Goal: Check status: Check status

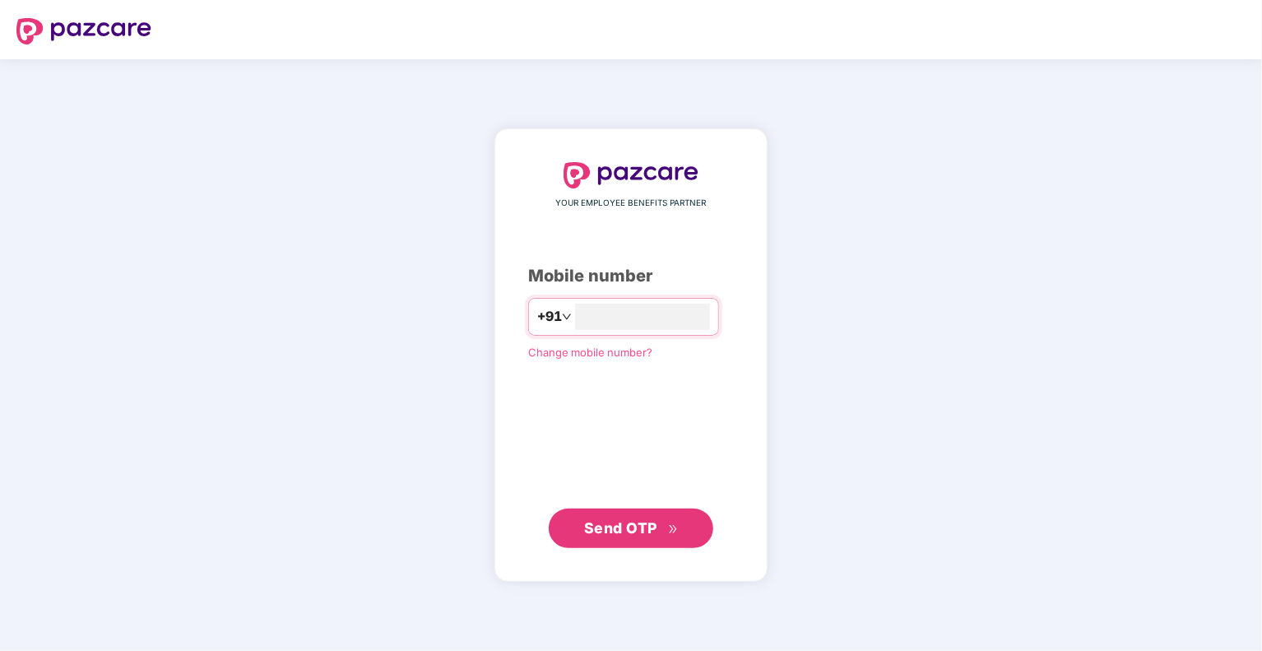
type input "**********"
click at [616, 522] on span "Send OTP" at bounding box center [620, 526] width 73 height 17
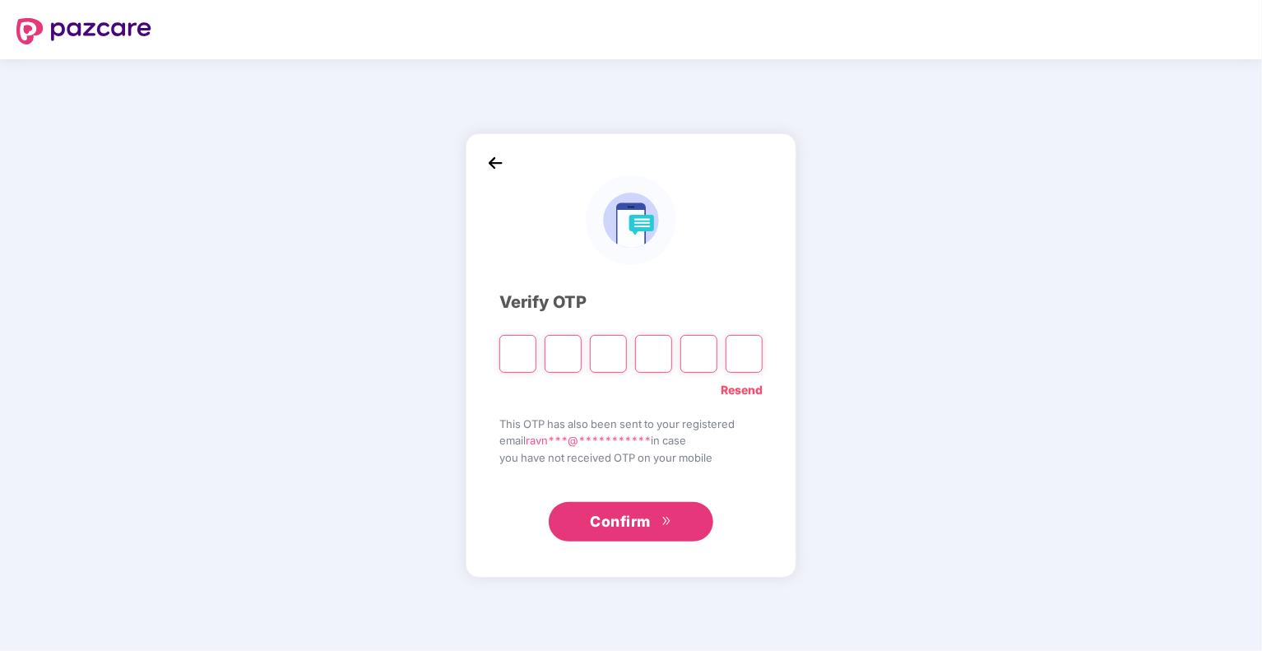
type input "*"
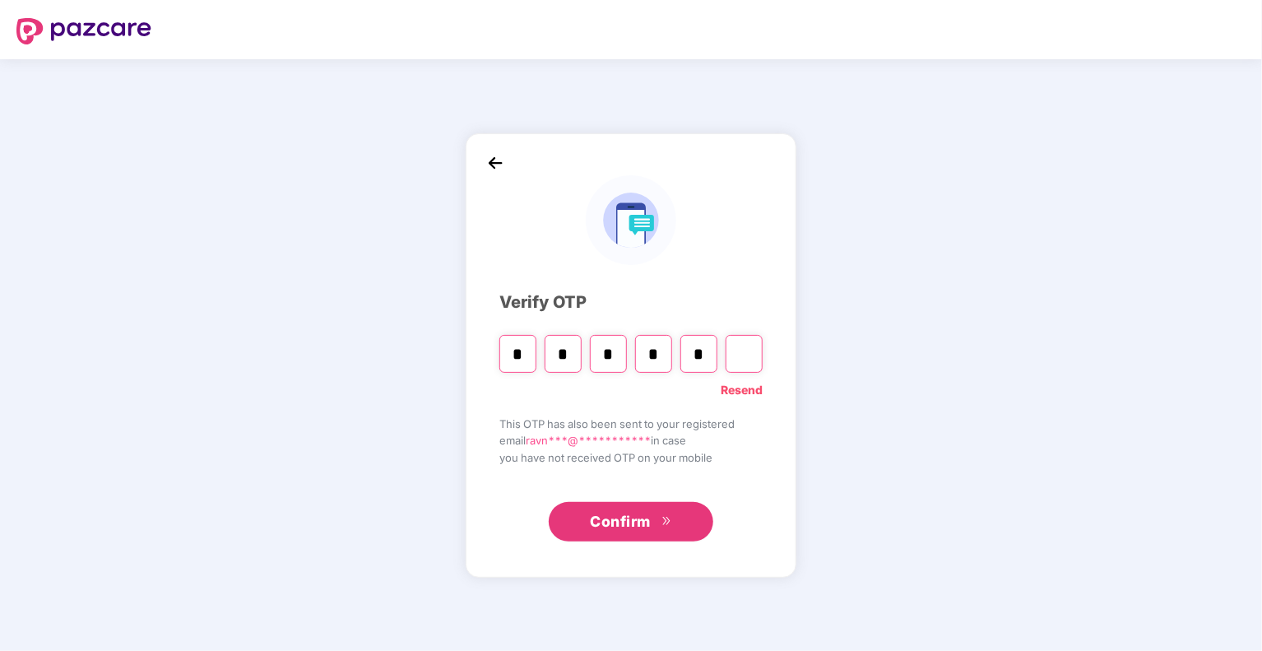
type input "*"
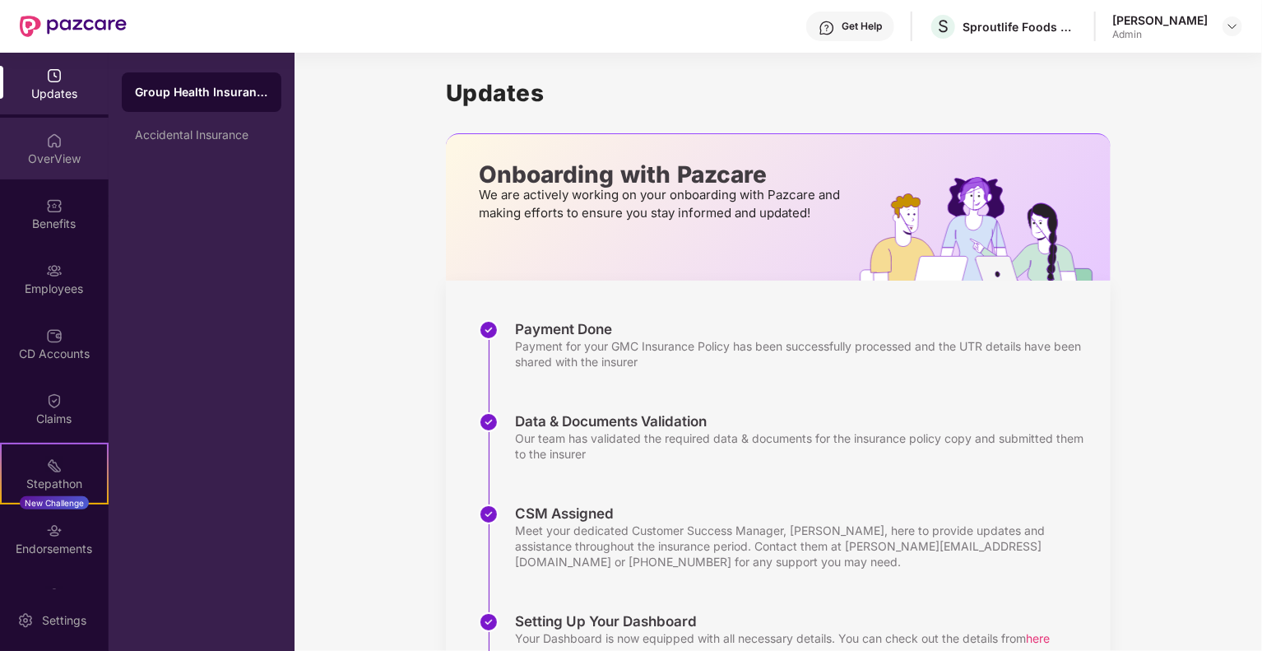
click at [49, 157] on div "OverView" at bounding box center [54, 159] width 109 height 16
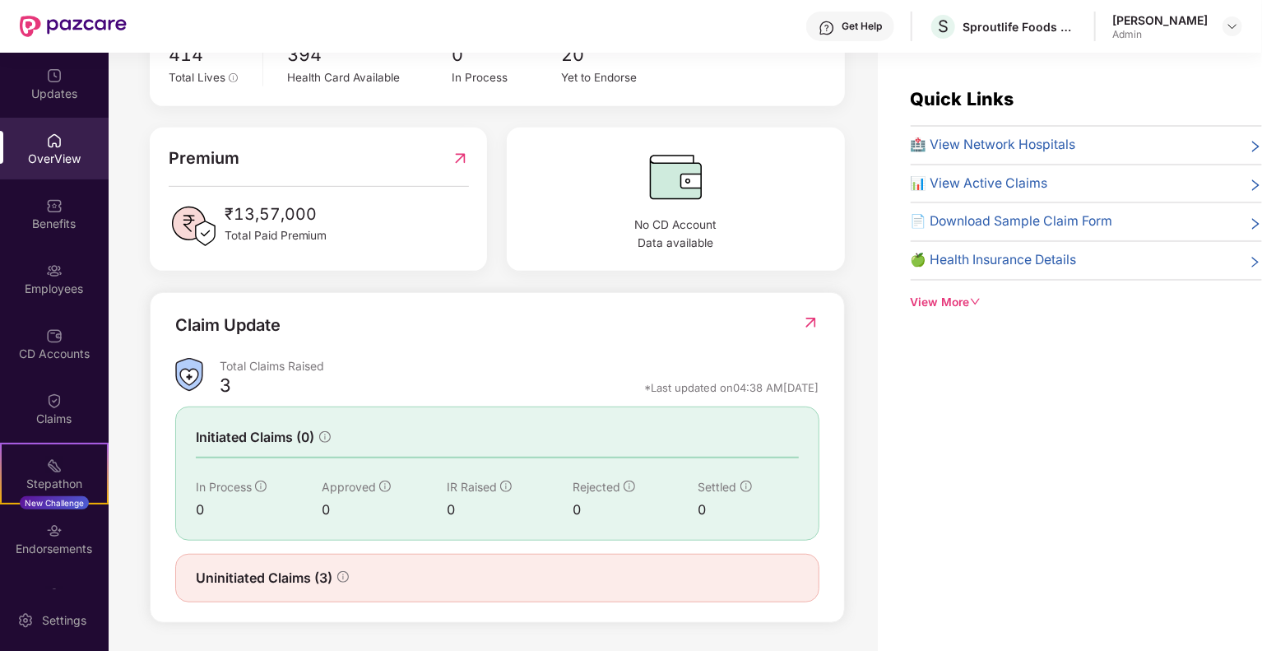
scroll to position [365, 0]
click at [805, 311] on div "Claim Update Total Claims Raised 3 *Last updated on 04:38 AM[DATE] Initiated Cl…" at bounding box center [497, 457] width 695 height 331
click at [807, 319] on img at bounding box center [810, 322] width 17 height 16
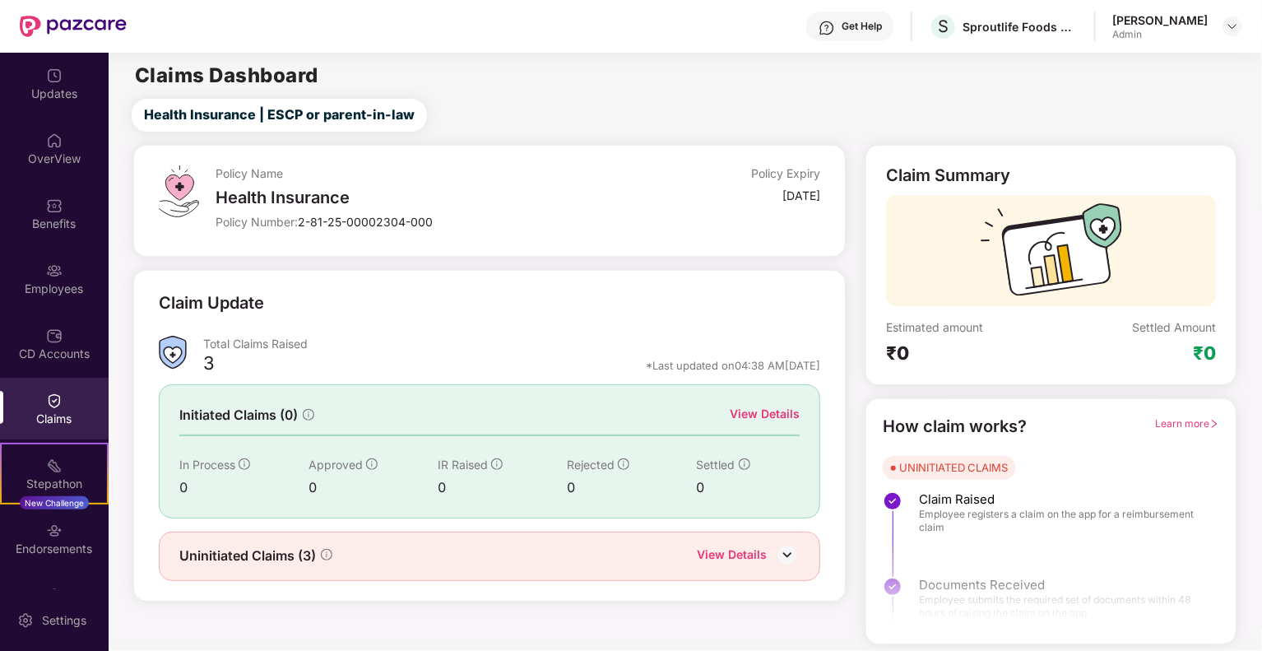
click at [770, 552] on div "View Details" at bounding box center [748, 556] width 103 height 21
click at [755, 555] on div "View Details" at bounding box center [732, 556] width 70 height 21
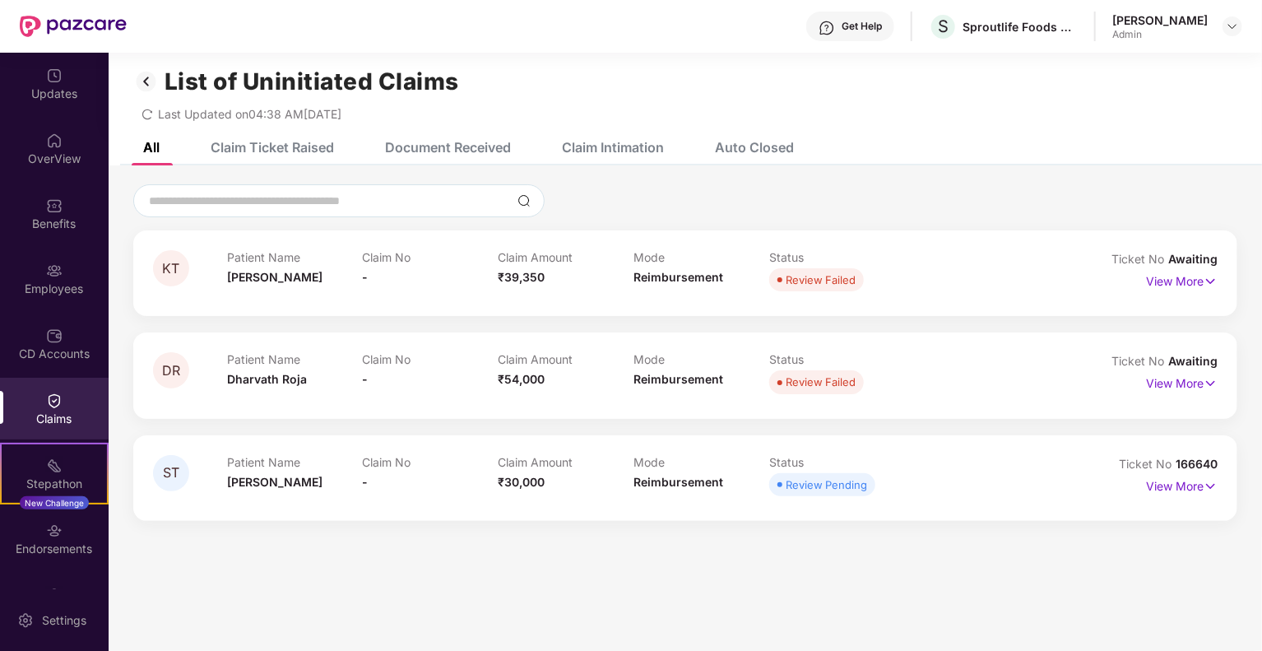
scroll to position [10, 0]
click at [59, 136] on img at bounding box center [54, 140] width 16 height 16
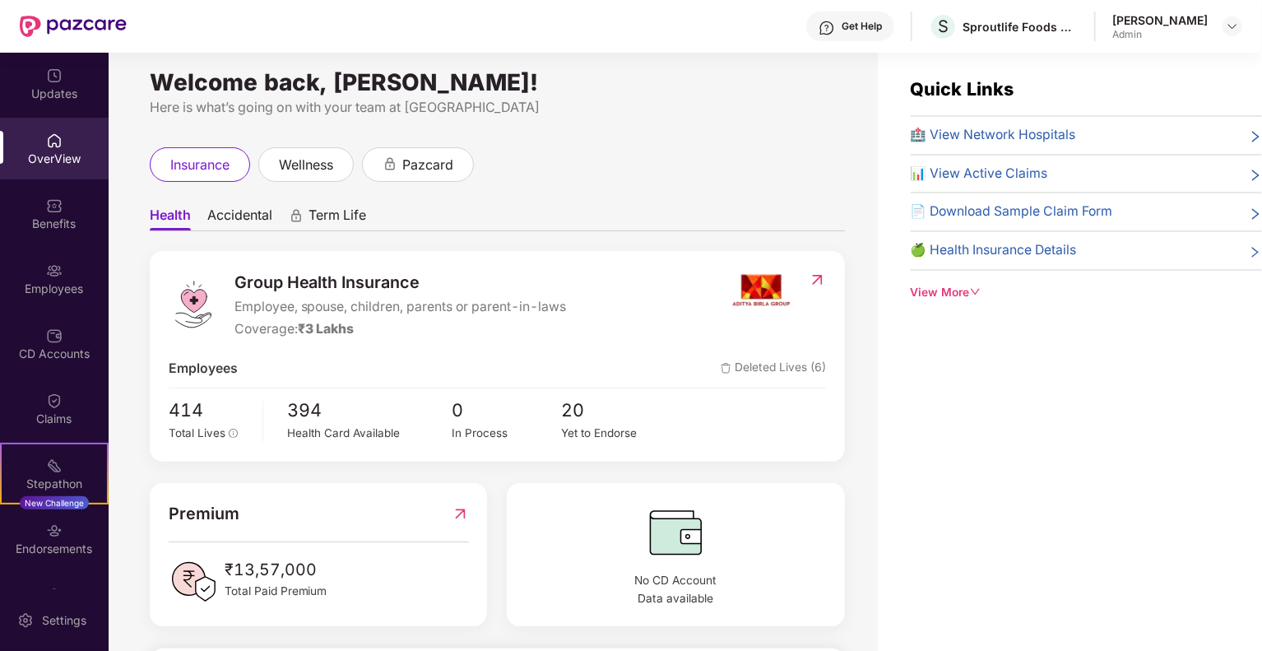
click at [968, 288] on div "View More" at bounding box center [1086, 293] width 351 height 18
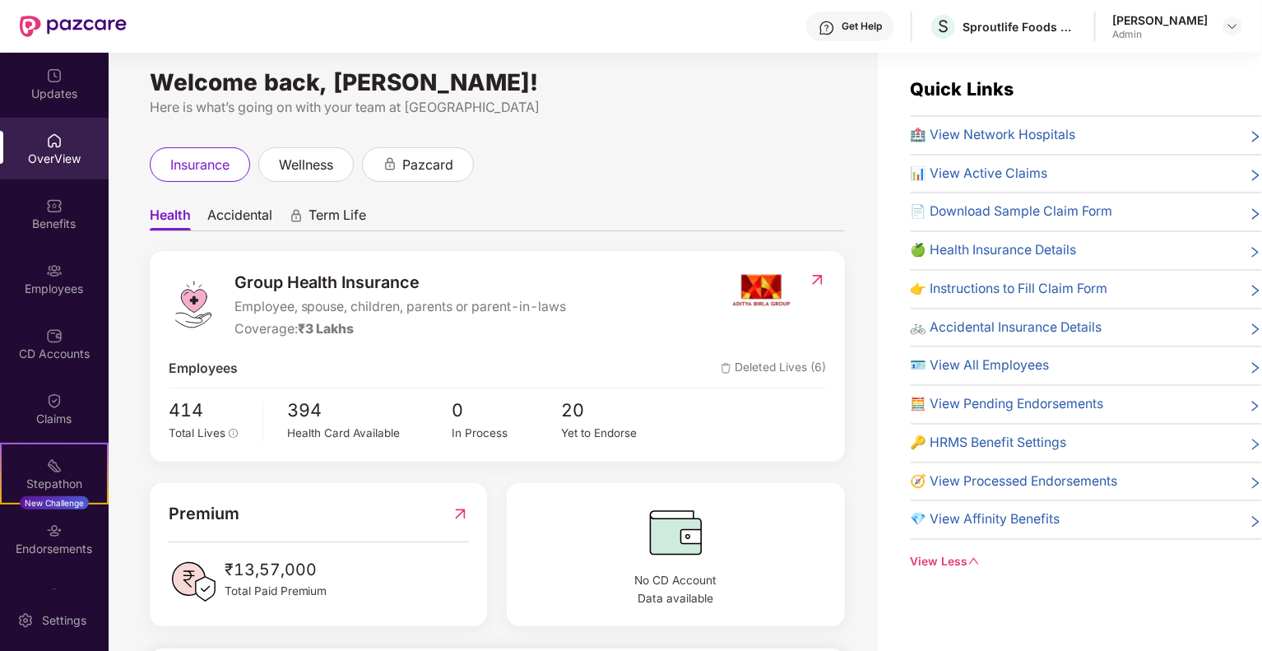
click at [1191, 283] on div "👉 Instructions to Fill Claim Form" at bounding box center [1086, 289] width 351 height 21
